Goal: Transaction & Acquisition: Obtain resource

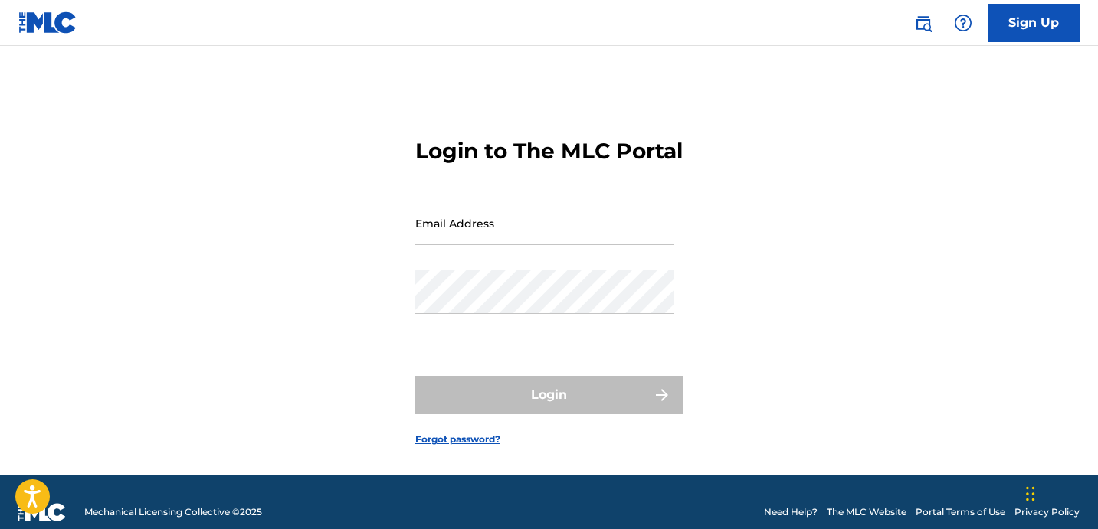
click at [531, 245] on input "Email Address" at bounding box center [544, 223] width 259 height 44
type input "[PERSON_NAME][EMAIL_ADDRESS][DOMAIN_NAME]"
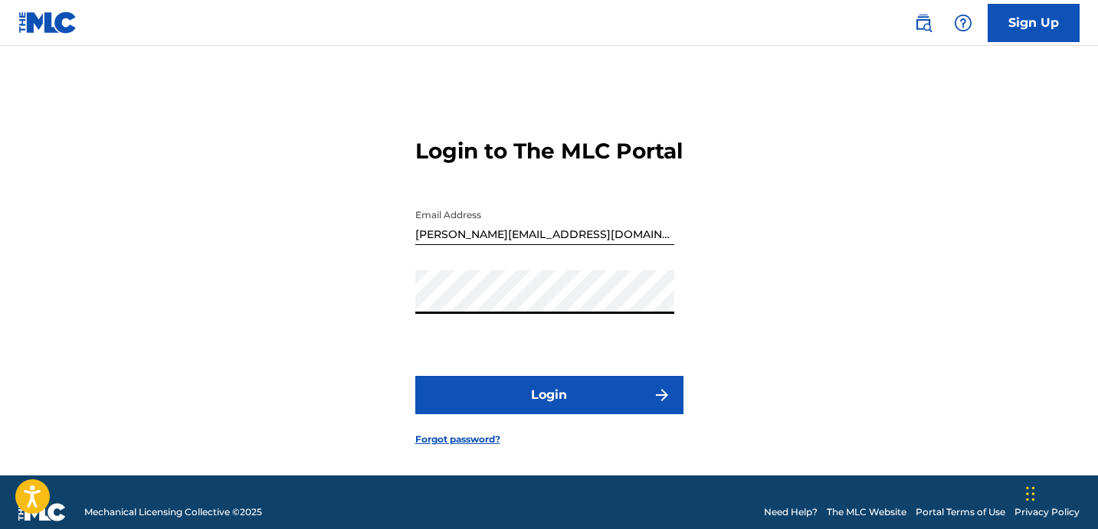
click at [540, 414] on button "Login" at bounding box center [549, 395] width 268 height 38
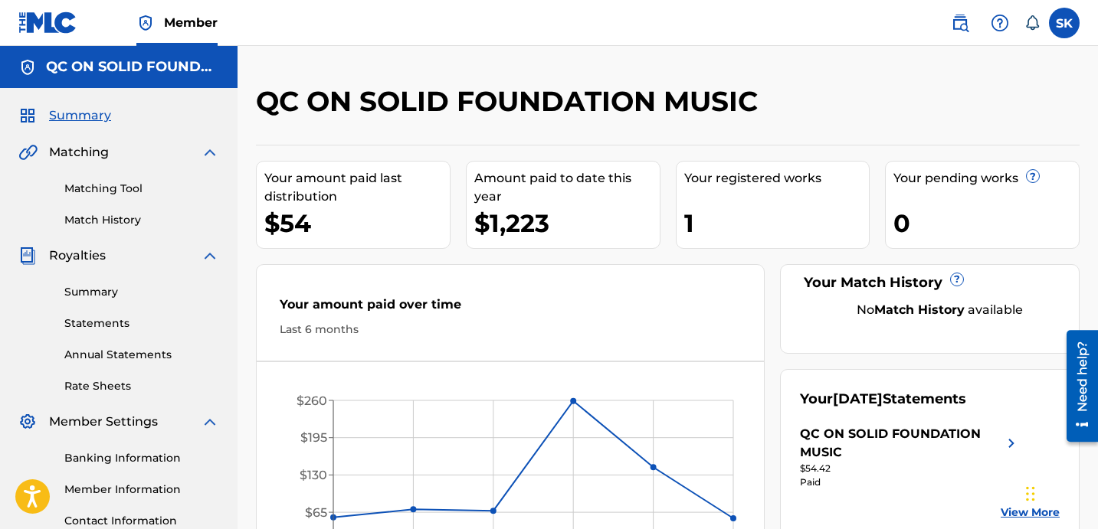
click at [114, 326] on link "Statements" at bounding box center [141, 324] width 155 height 16
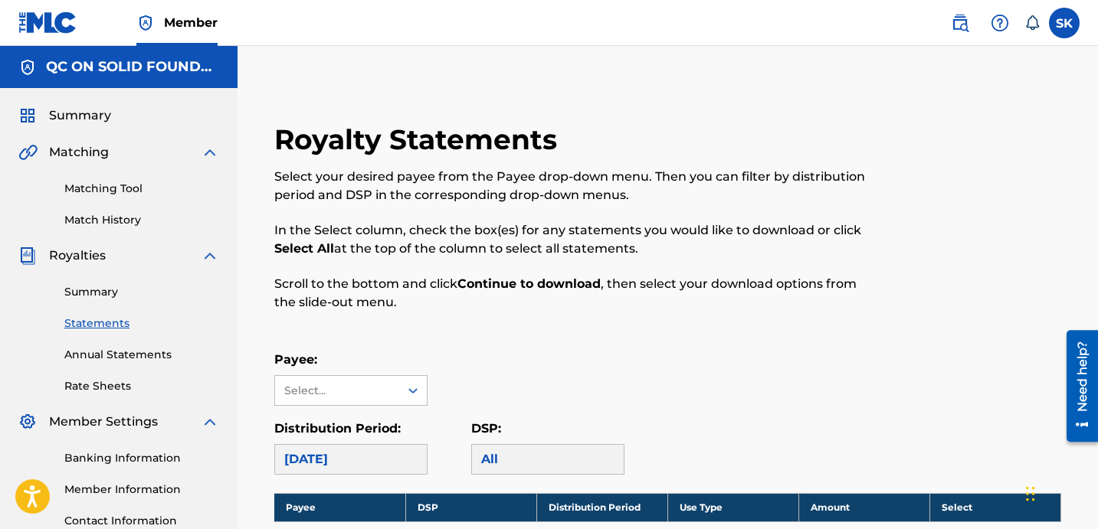
click at [83, 64] on h5 "QC ON SOLID FOUNDATION MUSIC" at bounding box center [132, 67] width 173 height 18
click at [30, 58] on img at bounding box center [27, 67] width 18 height 18
click at [29, 73] on img at bounding box center [27, 67] width 18 height 18
click at [139, 74] on h5 "QC ON SOLID FOUNDATION MUSIC" at bounding box center [132, 67] width 173 height 18
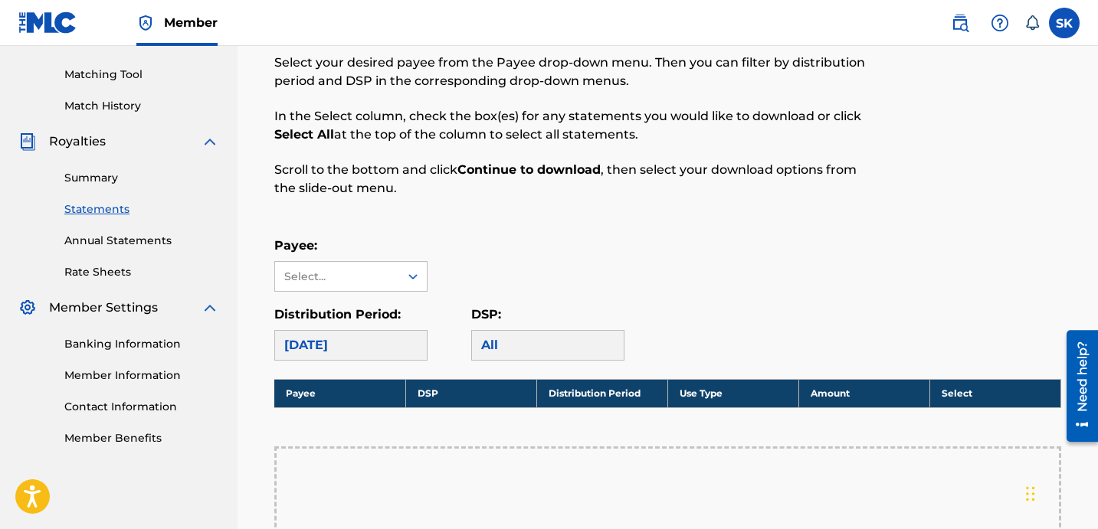
scroll to position [116, 0]
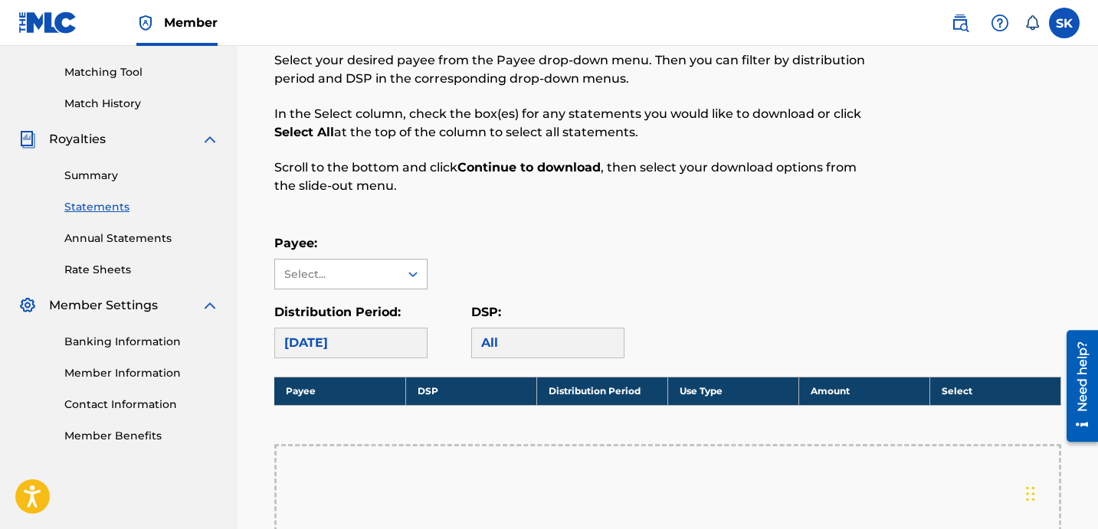
click at [365, 273] on div "Select..." at bounding box center [336, 275] width 104 height 16
click at [362, 329] on div "QC ON SOLID FOUNDATION MUSIC" at bounding box center [351, 318] width 152 height 57
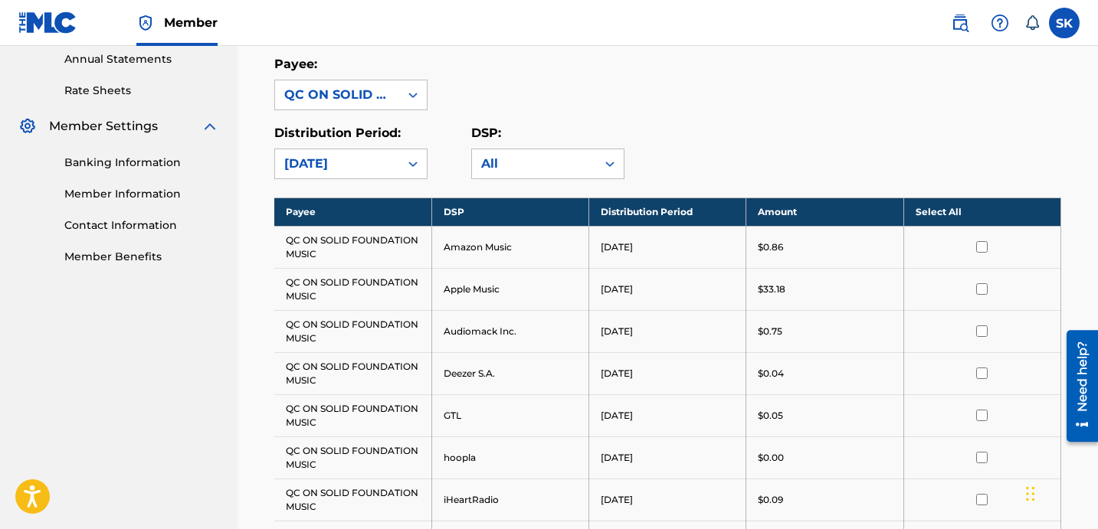
scroll to position [266, 0]
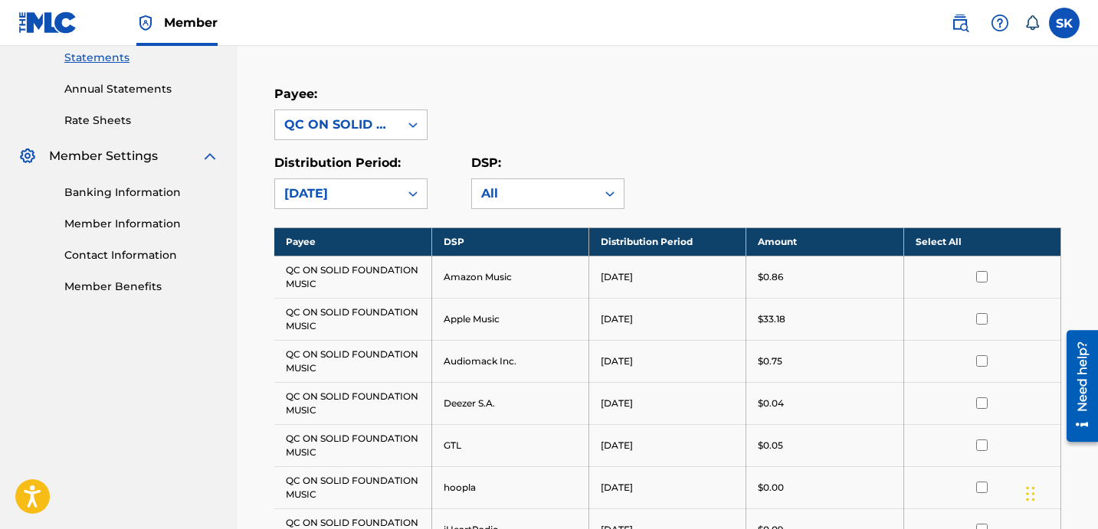
click at [985, 244] on th "Select All" at bounding box center [981, 241] width 157 height 28
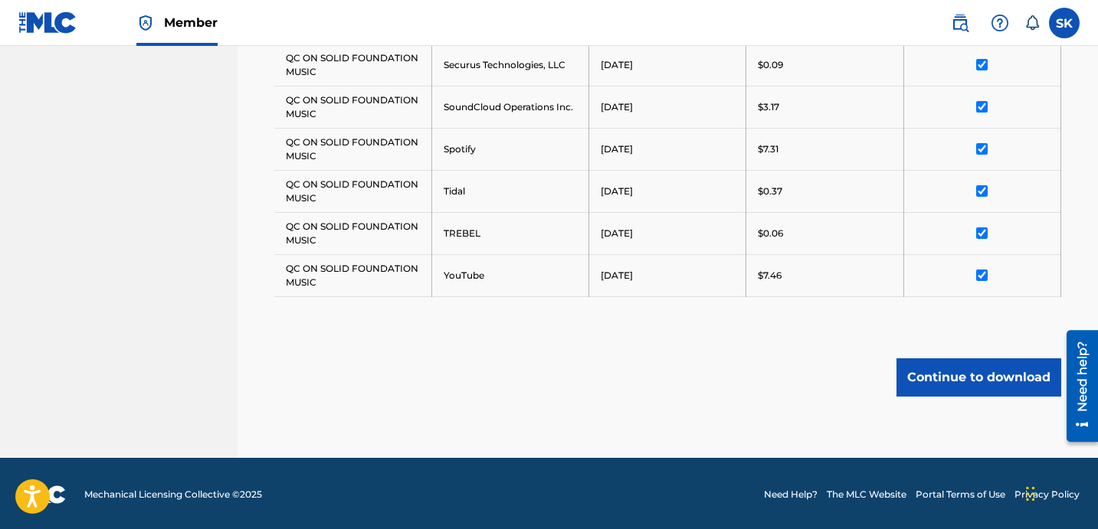
scroll to position [943, 0]
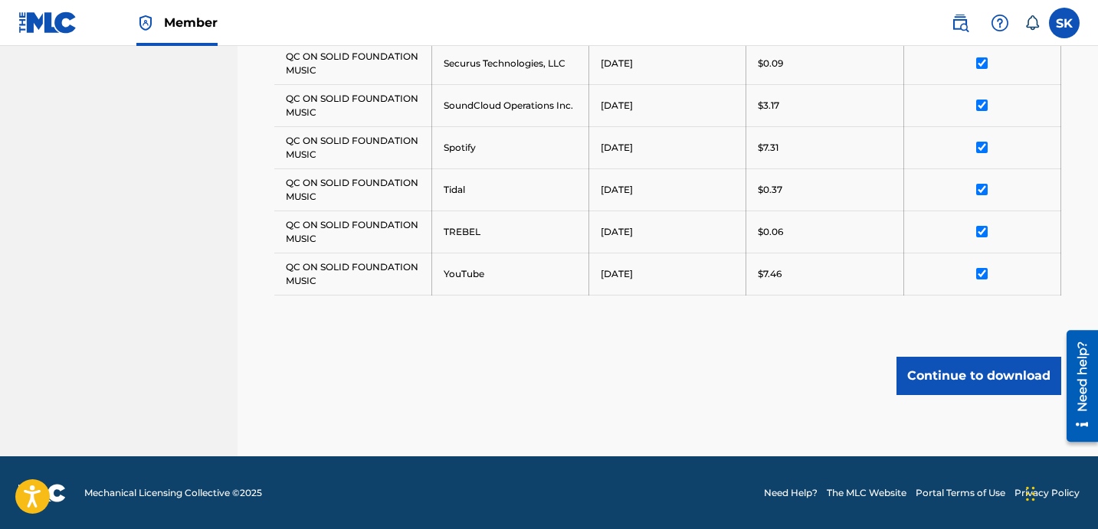
click at [950, 368] on button "Continue to download" at bounding box center [978, 376] width 165 height 38
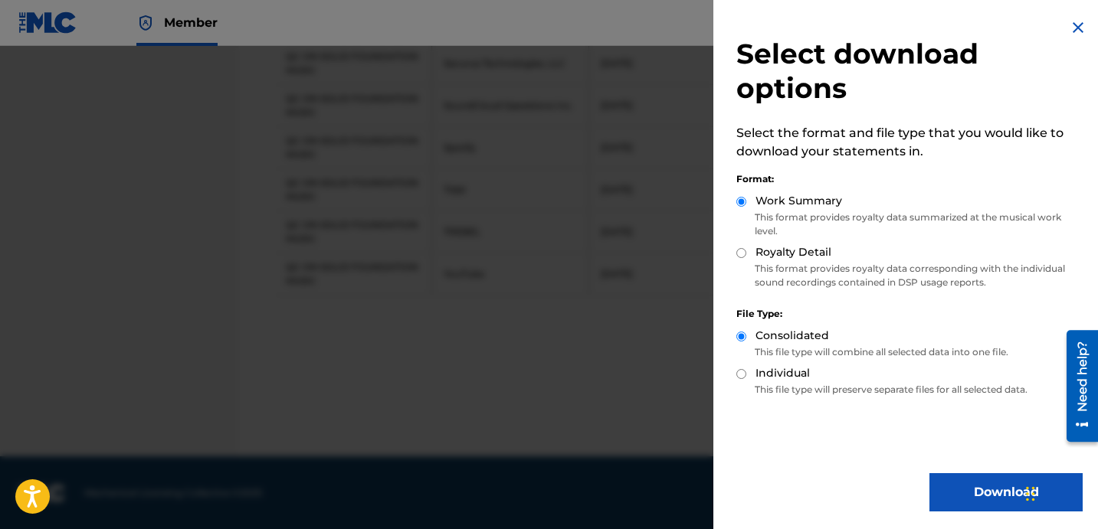
click at [804, 259] on label "Royalty Detail" at bounding box center [793, 252] width 76 height 16
click at [746, 258] on input "Royalty Detail" at bounding box center [741, 253] width 10 height 10
radio input "true"
click at [985, 497] on button "Download" at bounding box center [1005, 492] width 153 height 38
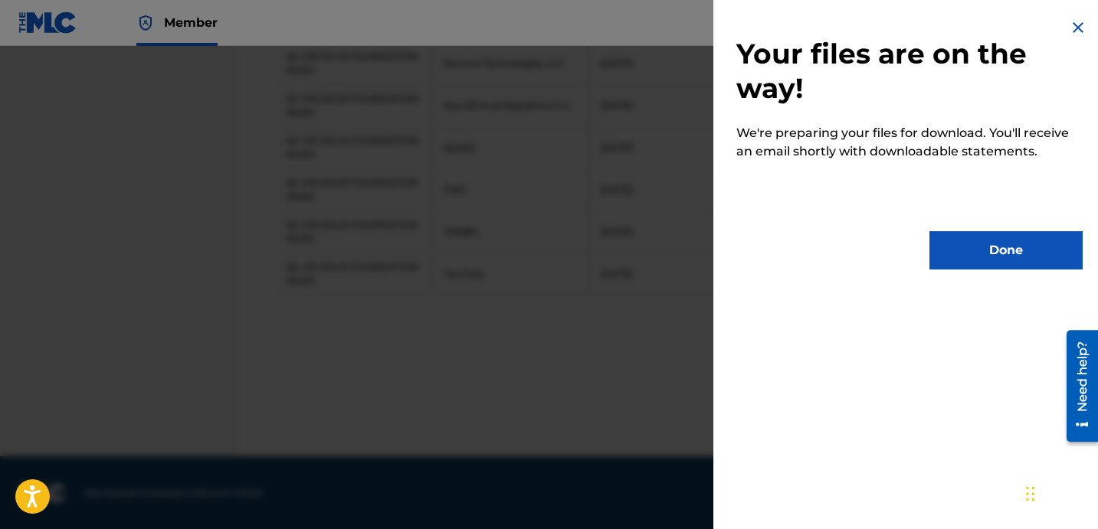
click at [976, 248] on button "Done" at bounding box center [1005, 250] width 153 height 38
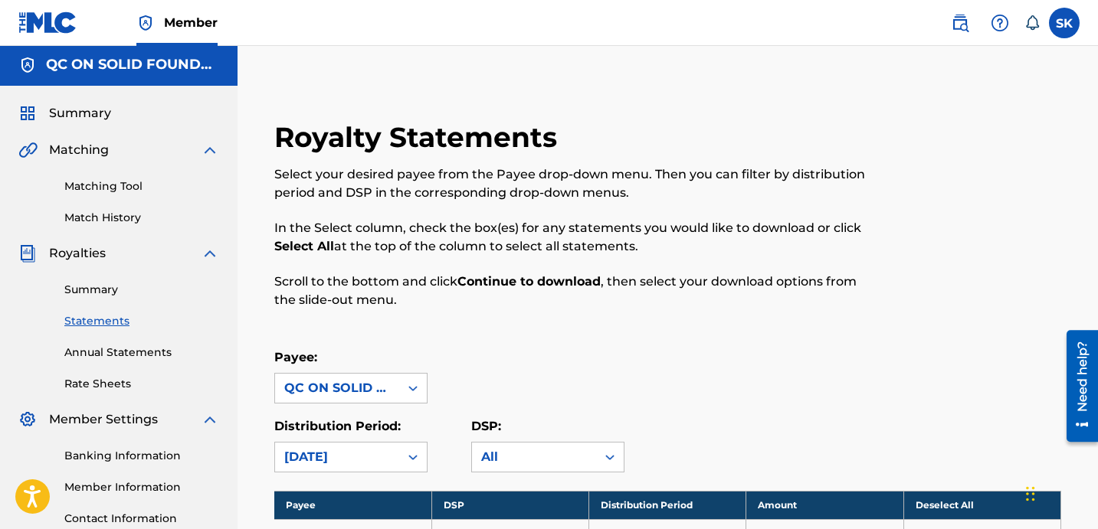
scroll to position [0, 0]
